Goal: Transaction & Acquisition: Purchase product/service

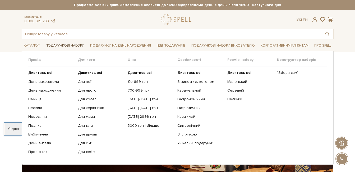
click at [64, 44] on link "Подарункові набори" at bounding box center [64, 45] width 43 height 8
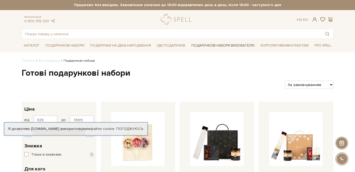
click at [215, 45] on link "Подарункові набори вихователю" at bounding box center [223, 45] width 68 height 9
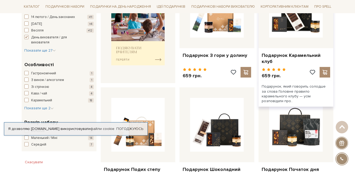
scroll to position [264, 0]
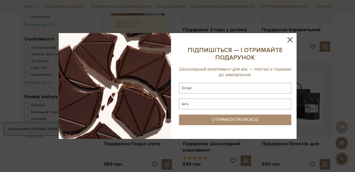
click at [289, 36] on icon at bounding box center [289, 39] width 9 height 9
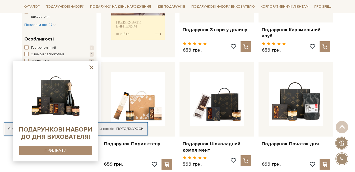
click at [90, 66] on icon at bounding box center [91, 67] width 4 height 4
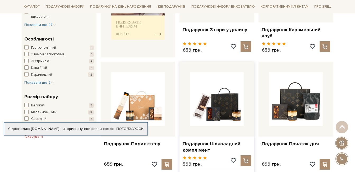
scroll to position [291, 0]
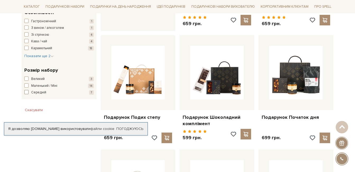
click at [38, 93] on span "Середній" at bounding box center [38, 92] width 15 height 5
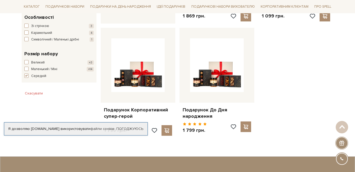
scroll to position [317, 0]
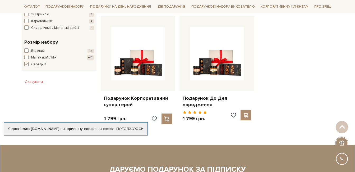
click at [27, 66] on span "button" at bounding box center [26, 64] width 4 height 4
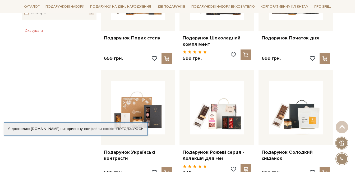
scroll to position [317, 0]
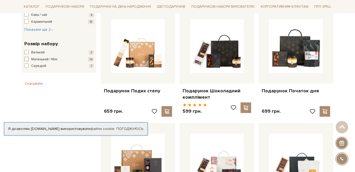
click at [27, 60] on span "button" at bounding box center [26, 59] width 4 height 4
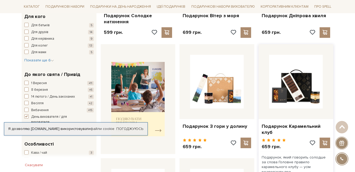
scroll to position [106, 0]
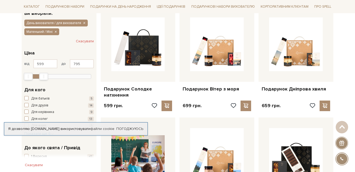
type input "792"
drag, startPoint x: 89, startPoint y: 76, endPoint x: 42, endPoint y: 82, distance: 46.9
click at [42, 82] on div "599 - 792 грн. Ціна від 599 до 792 599 774 949 1,1 тис. 1,3 тис. Виберіть фільт…" at bounding box center [59, 63] width 75 height 37
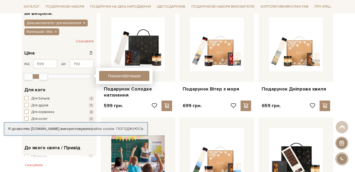
drag, startPoint x: 25, startPoint y: 76, endPoint x: 21, endPoint y: 76, distance: 4.0
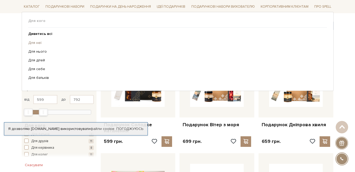
scroll to position [79, 0]
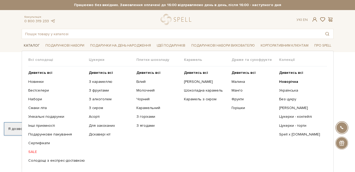
click at [27, 47] on link "Каталог" at bounding box center [32, 45] width 20 height 8
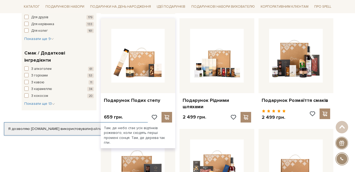
scroll to position [396, 0]
